Goal: Find specific page/section: Find specific page/section

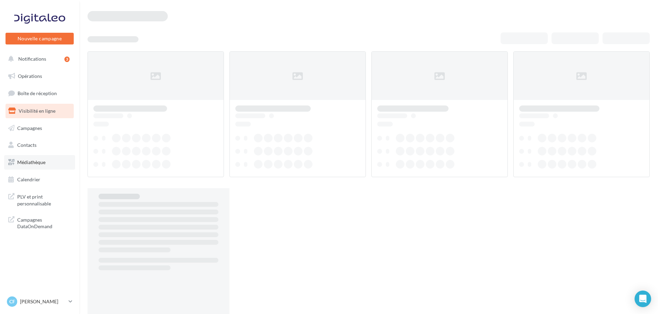
click at [46, 167] on link "Médiathèque" at bounding box center [39, 162] width 71 height 14
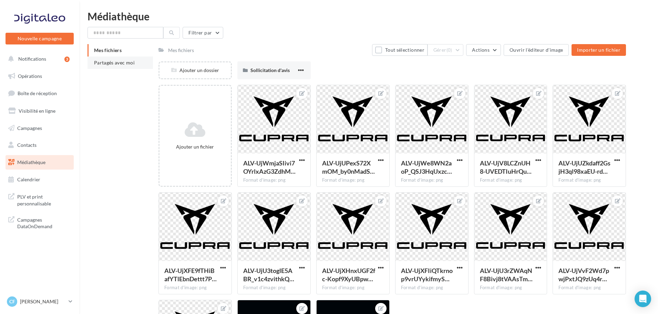
click at [124, 66] on li "Partagés avec moi" at bounding box center [119, 62] width 65 height 12
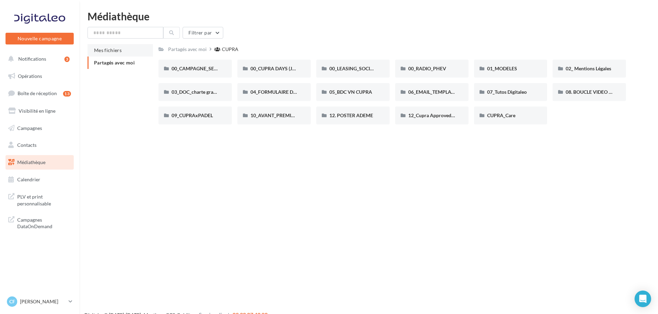
click at [104, 48] on span "Mes fichiers" at bounding box center [108, 50] width 28 height 6
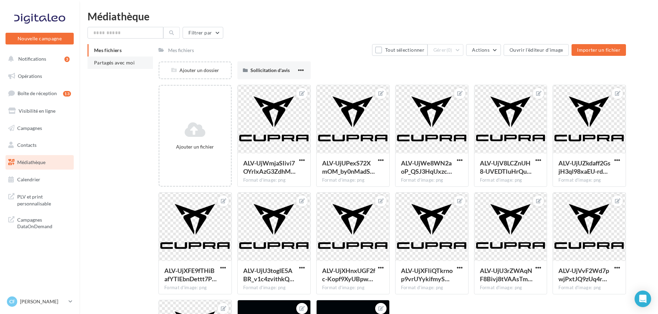
click at [124, 65] on li "Partagés avec moi" at bounding box center [119, 62] width 65 height 12
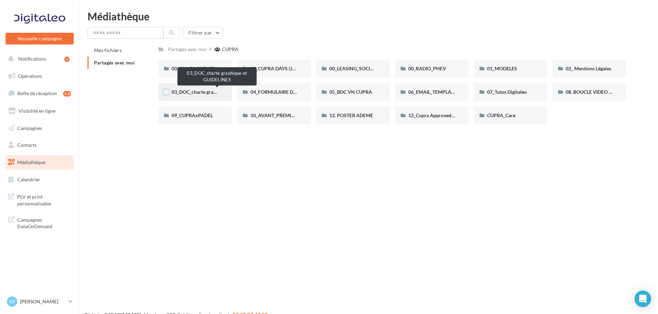
click at [205, 91] on span "03_DOC_charte graphique et GUIDELINES" at bounding box center [217, 92] width 90 height 6
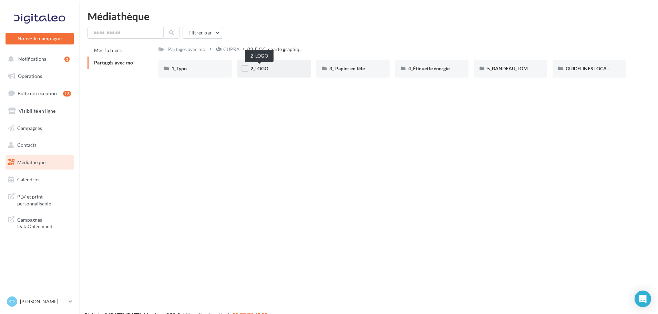
click at [265, 68] on span "2_LOGO" at bounding box center [259, 68] width 18 height 6
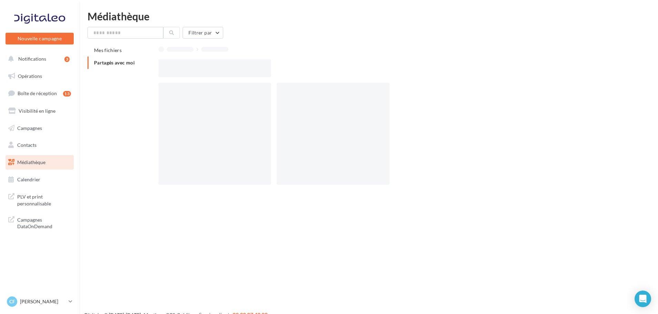
click at [265, 68] on div at bounding box center [214, 68] width 113 height 18
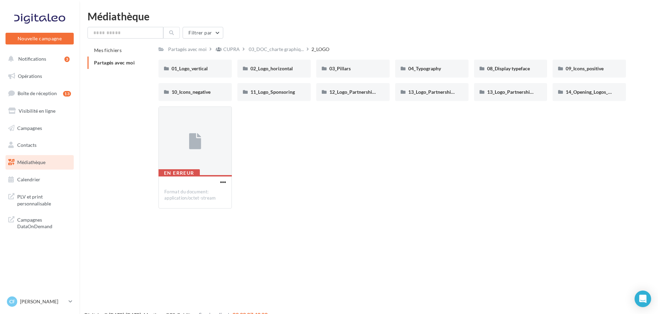
click at [294, 152] on div "En erreur Format du document: application/octet-stream" at bounding box center [394, 159] width 473 height 107
click at [332, 67] on span "03_Pillars" at bounding box center [339, 68] width 21 height 6
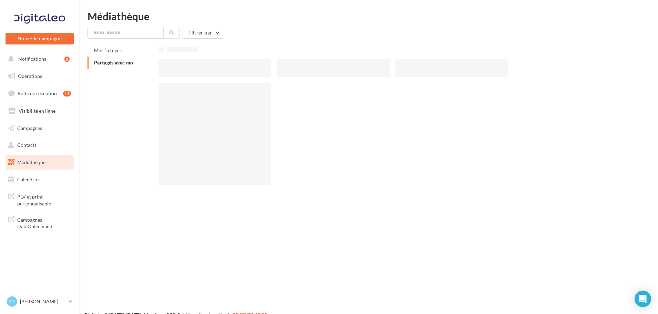
click at [332, 67] on div at bounding box center [333, 68] width 113 height 18
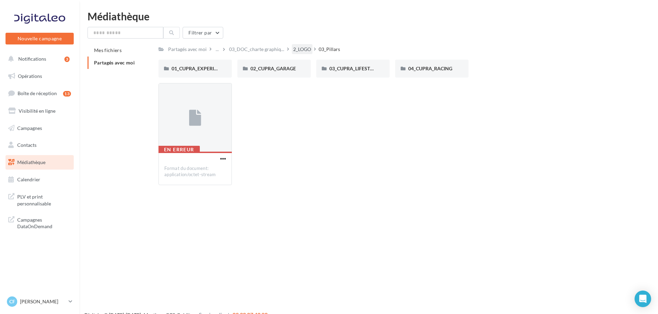
click at [298, 47] on div "2_LOGO" at bounding box center [302, 49] width 18 height 7
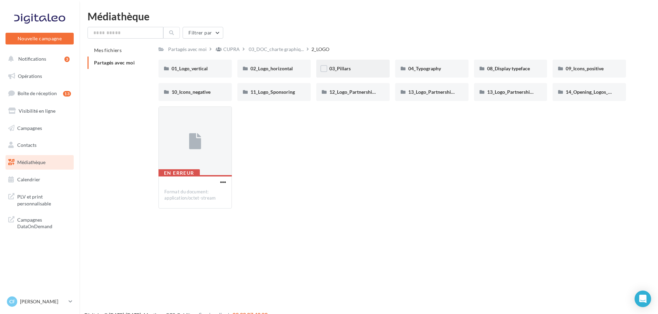
click at [354, 73] on div "03_Pillars" at bounding box center [352, 69] width 73 height 18
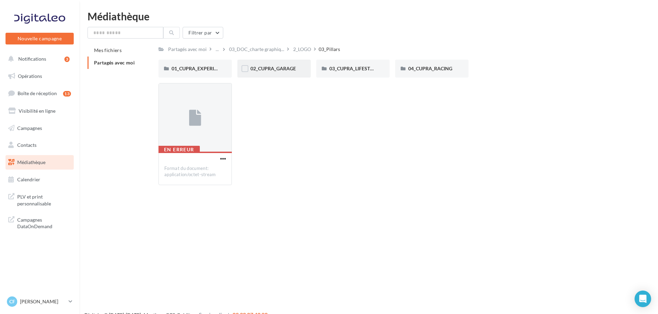
click at [283, 75] on div "02_CUPRA_GARAGE" at bounding box center [273, 69] width 73 height 18
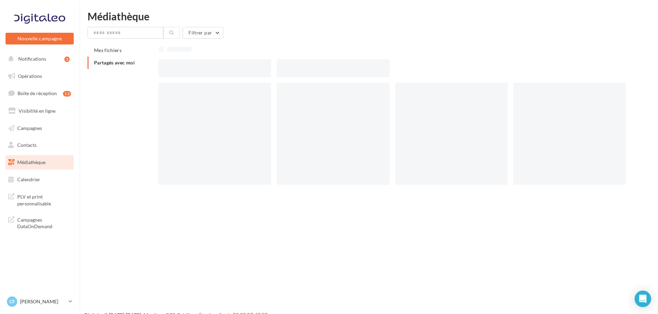
click at [283, 75] on div at bounding box center [333, 68] width 113 height 18
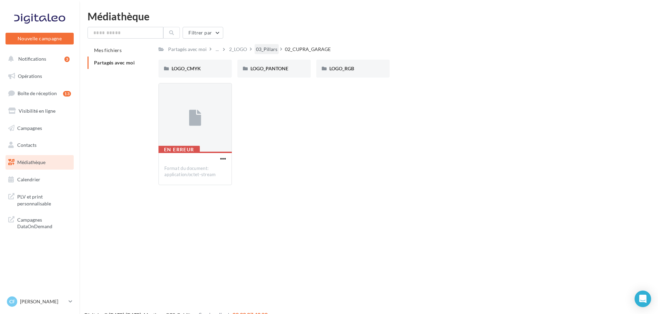
click at [261, 50] on div "03_Pillars" at bounding box center [266, 49] width 21 height 7
click at [295, 51] on div "2_LOGO" at bounding box center [302, 49] width 18 height 7
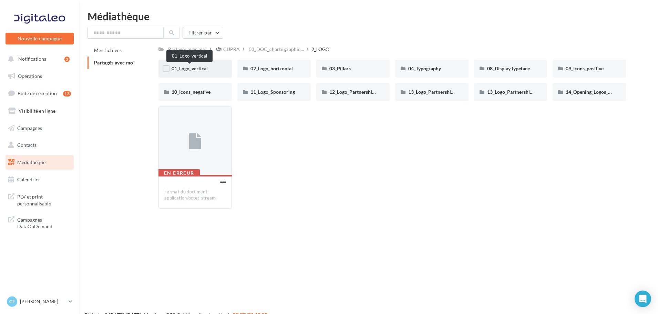
click at [200, 71] on span "01_Logo_vertical" at bounding box center [190, 68] width 36 height 6
